Goal: Information Seeking & Learning: Learn about a topic

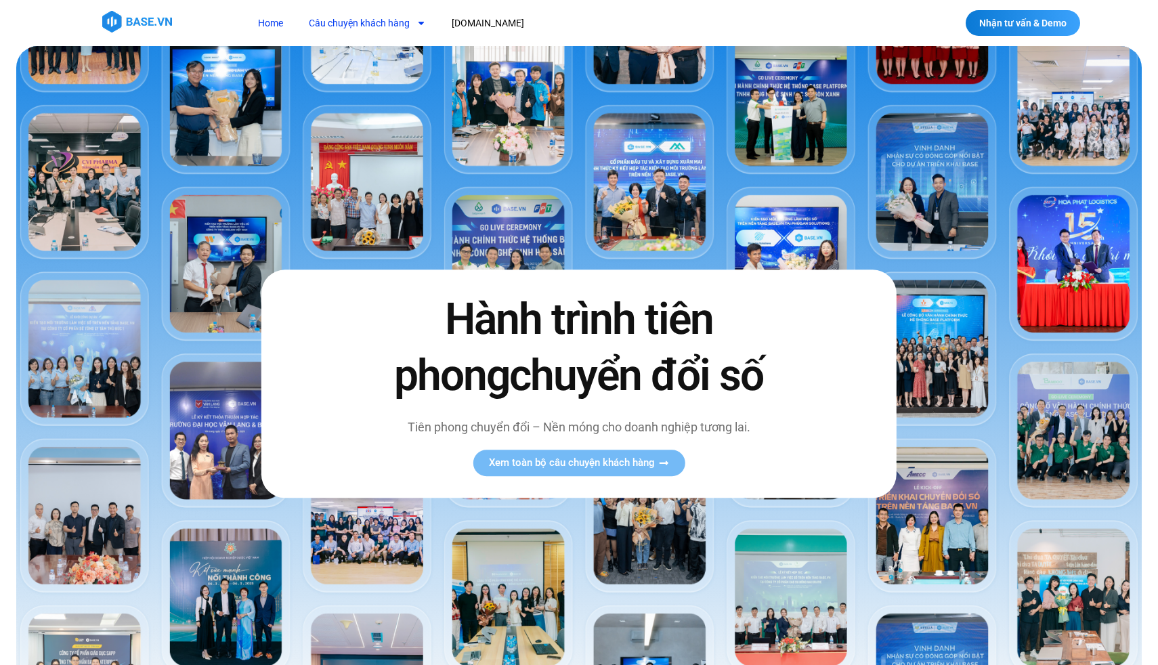
click at [347, 21] on link "Câu chuyện khách hàng" at bounding box center [367, 23] width 137 height 25
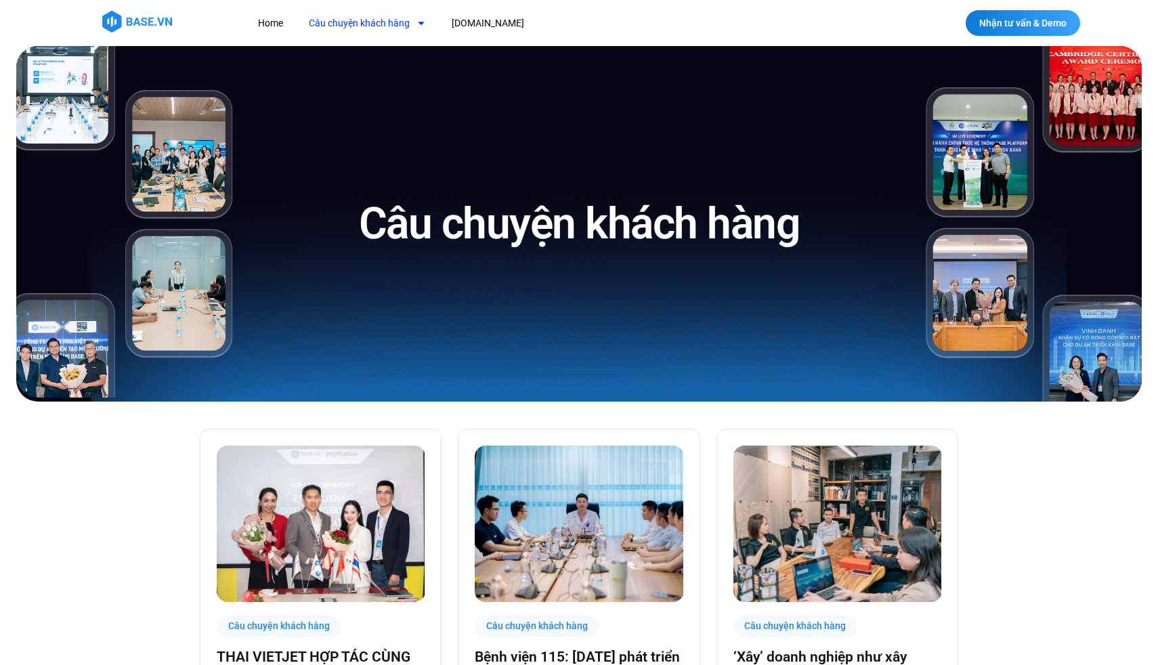
click at [347, 27] on link "Câu chuyện khách hàng" at bounding box center [367, 23] width 137 height 25
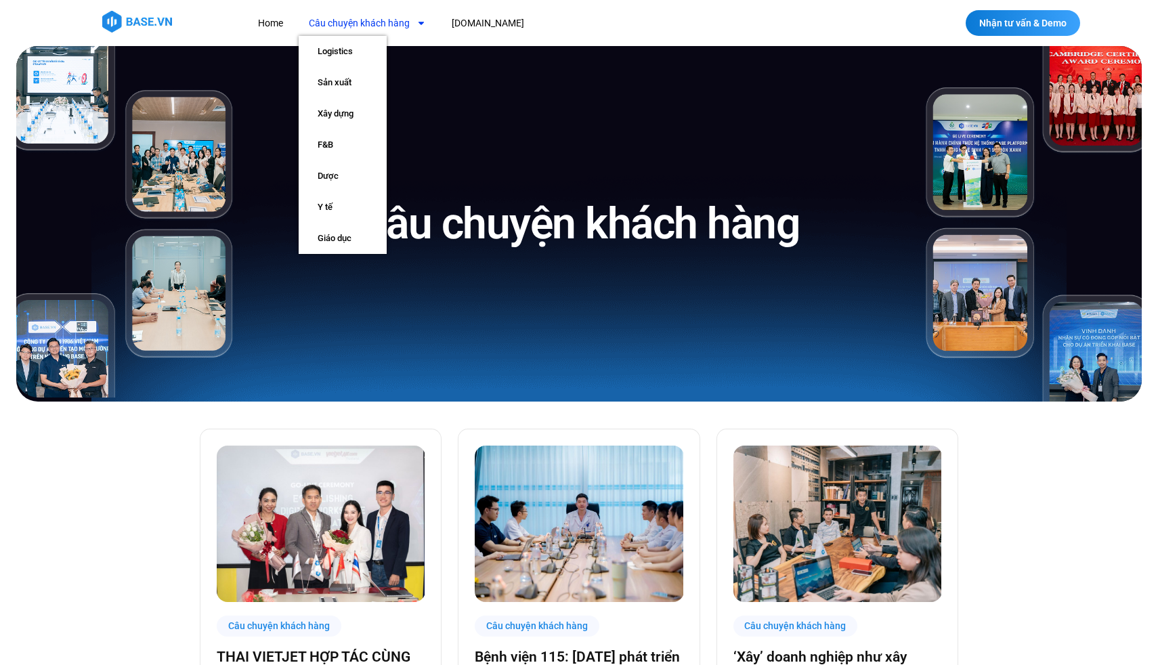
click at [347, 23] on link "Câu chuyện khách hàng" at bounding box center [367, 23] width 137 height 25
click at [337, 77] on link "Sản xuất" at bounding box center [343, 82] width 88 height 31
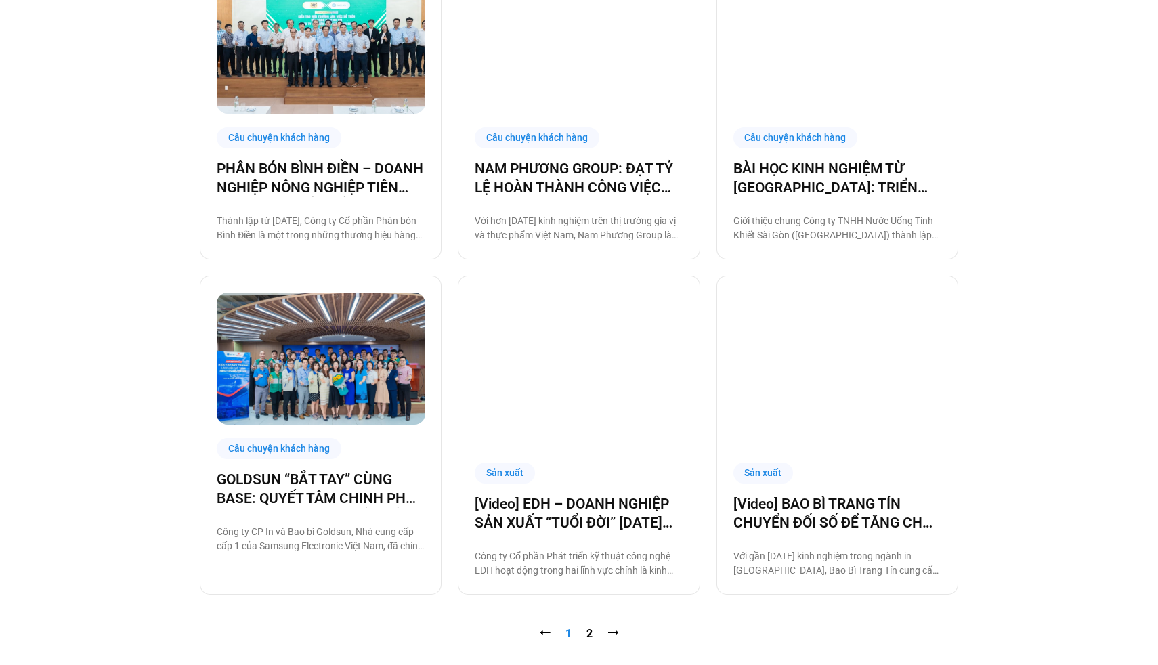
scroll to position [1056, 0]
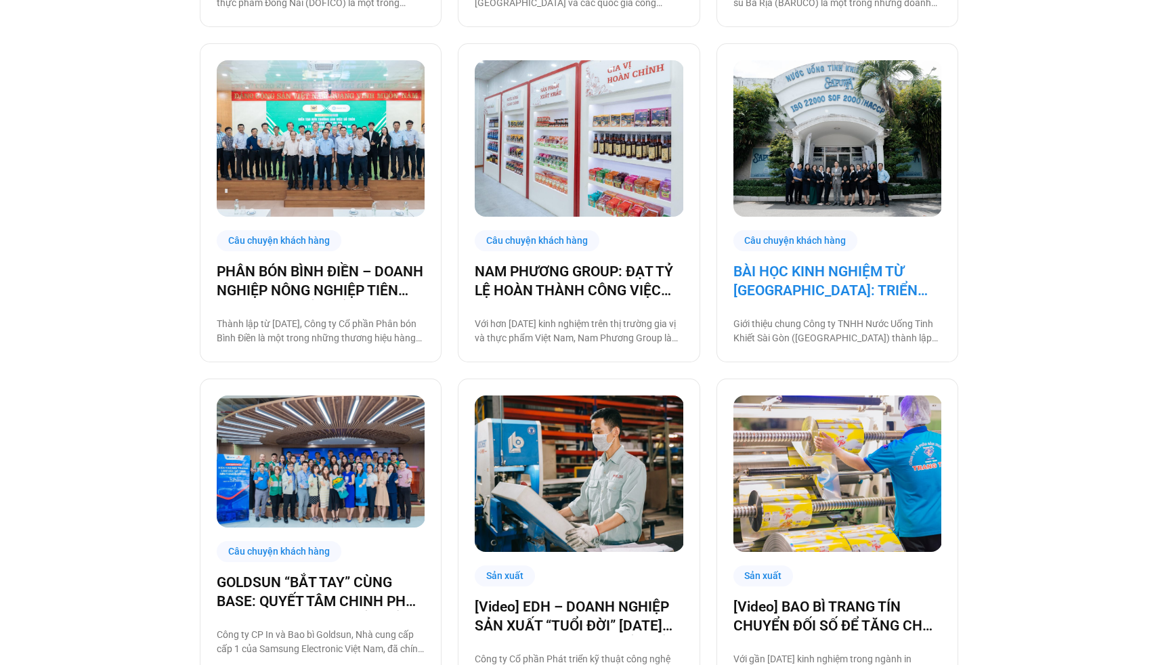
click at [795, 278] on link "BÀI HỌC KINH NGHIỆM TỪ [GEOGRAPHIC_DATA]: TRIỂN KHAI CÔNG NGHỆ CHO BA THẾ HỆ NH…" at bounding box center [837, 281] width 208 height 38
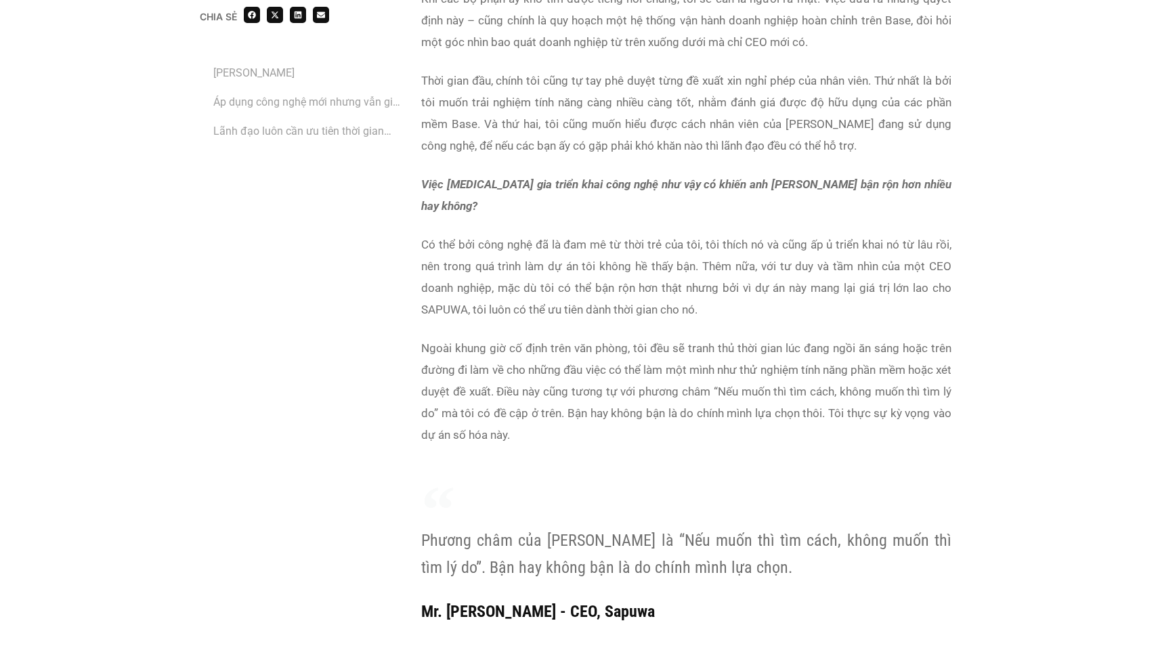
scroll to position [5999, 0]
